Goal: Information Seeking & Learning: Learn about a topic

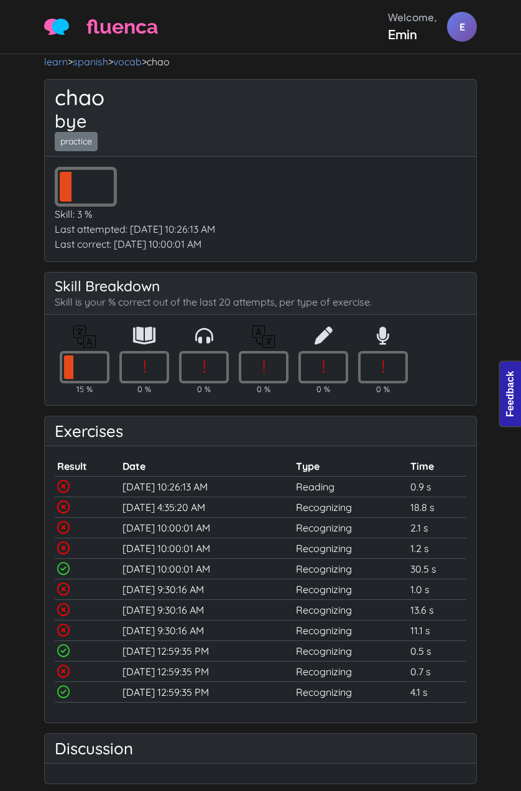
click at [471, 182] on div "! Skill: 3 % Last attempted: [DATE] 10:26:13 AM Last correct: [DATE] 10:00:01 AM" at bounding box center [261, 209] width 432 height 105
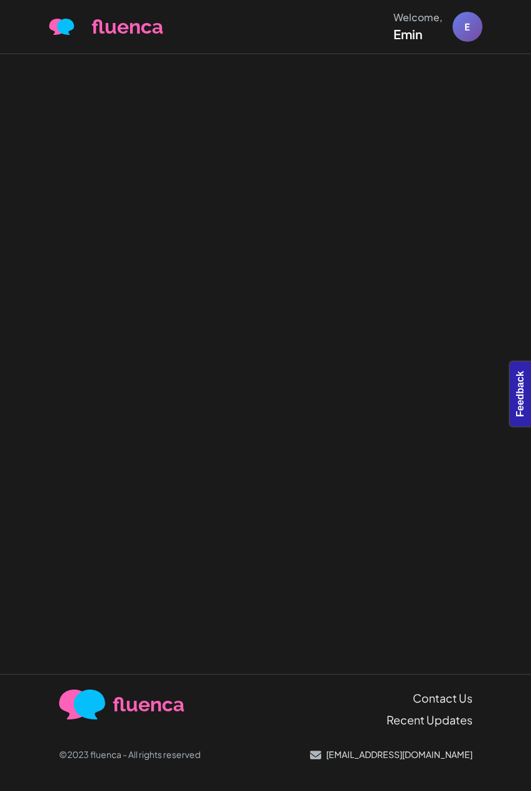
click at [319, 200] on div at bounding box center [265, 364] width 531 height 620
click at [255, 167] on div at bounding box center [265, 364] width 531 height 620
click at [453, 256] on div at bounding box center [265, 364] width 531 height 620
click at [421, 162] on div at bounding box center [265, 364] width 531 height 620
